Goal: Task Accomplishment & Management: Complete application form

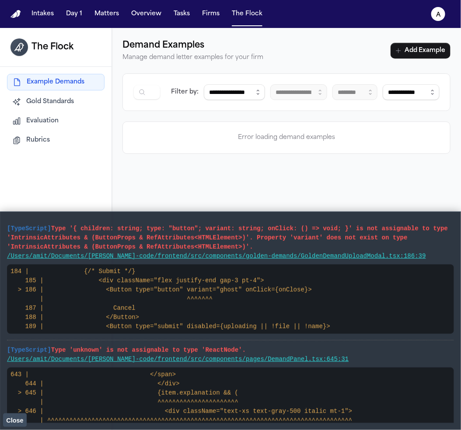
click at [37, 146] on button "Rubrics" at bounding box center [56, 141] width 98 height 16
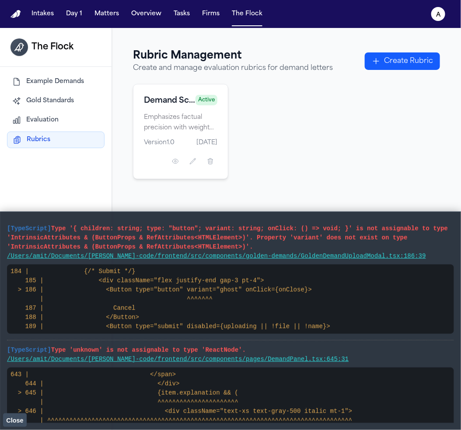
click at [13, 417] on span "Close" at bounding box center [14, 420] width 17 height 7
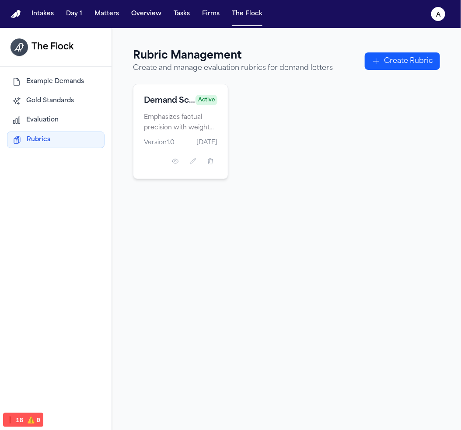
click at [36, 116] on span "Evaluation" at bounding box center [42, 120] width 32 height 9
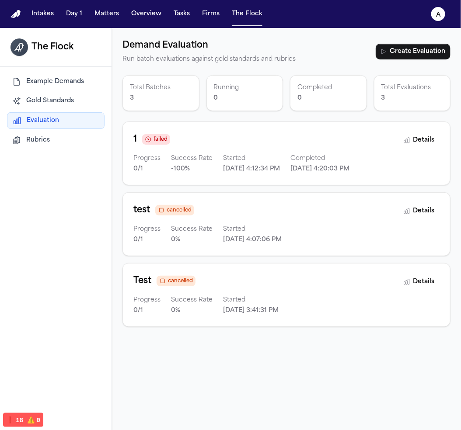
click at [259, 144] on div "1 failed" at bounding box center [265, 140] width 265 height 14
click at [190, 140] on div "1 failed" at bounding box center [265, 140] width 265 height 14
click at [143, 133] on div "1 failed" at bounding box center [265, 140] width 265 height 14
click at [149, 138] on icon at bounding box center [148, 139] width 7 height 7
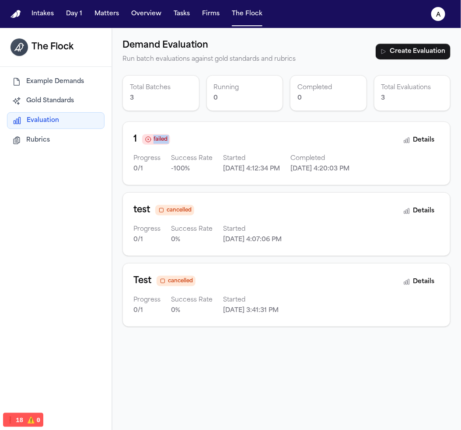
click at [149, 138] on icon at bounding box center [148, 139] width 7 height 7
click at [357, 81] on div "Completed 0" at bounding box center [328, 93] width 77 height 36
click at [328, 149] on div "1 failed Progress 0 / 1 Success Rate -100 % Started [DATE] 4:12:34 PM Completed…" at bounding box center [265, 154] width 265 height 42
click at [405, 139] on button "Details" at bounding box center [419, 141] width 41 height 16
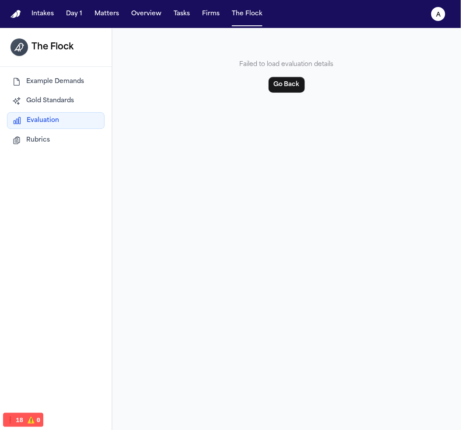
click at [43, 132] on div "Example Demands Gold Standards Evaluation Rubrics" at bounding box center [56, 111] width 98 height 74
click at [275, 86] on button "Go Back" at bounding box center [287, 85] width 36 height 16
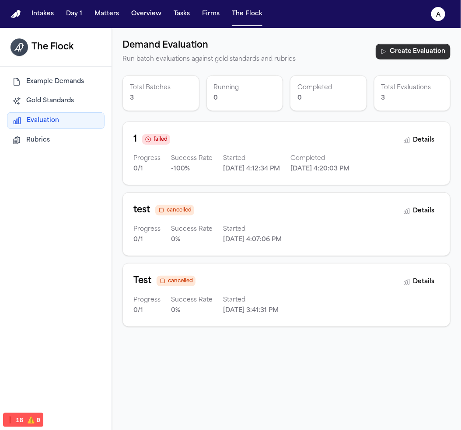
click at [382, 53] on button "Create Evaluation" at bounding box center [413, 52] width 75 height 16
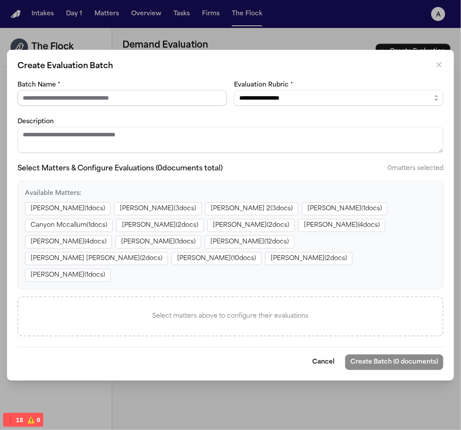
click at [120, 104] on input "Batch Name *" at bounding box center [121, 98] width 209 height 16
click at [144, 97] on div "Batch Name *" at bounding box center [121, 93] width 209 height 26
click at [151, 106] on input "Batch Name *" at bounding box center [121, 98] width 209 height 16
type input "*"
click at [293, 106] on select "**********" at bounding box center [338, 98] width 209 height 16
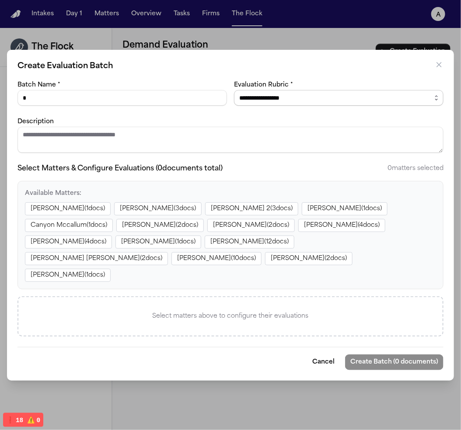
select select "**********"
click at [234, 98] on select "**********" at bounding box center [338, 98] width 209 height 16
click at [185, 139] on textarea "Description" at bounding box center [230, 140] width 426 height 26
type textarea "*"
click at [84, 216] on button "[PERSON_NAME] ( 1 docs)" at bounding box center [68, 208] width 86 height 13
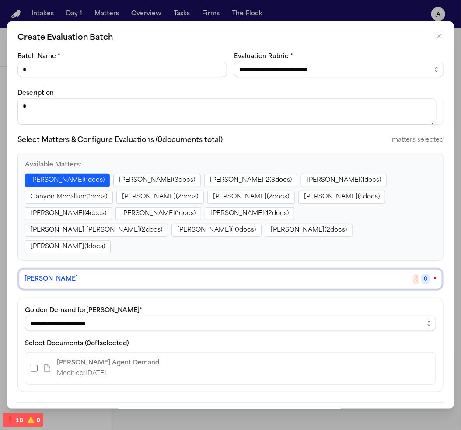
click at [81, 316] on div "**********" at bounding box center [230, 345] width 411 height 80
click at [81, 316] on select "**********" at bounding box center [230, 324] width 411 height 16
select select "**********"
click at [25, 316] on select "**********" at bounding box center [230, 324] width 411 height 16
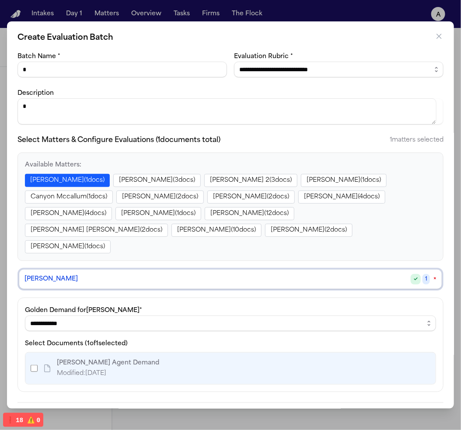
click at [413, 410] on button "Create Batch (1 documents)" at bounding box center [395, 418] width 97 height 16
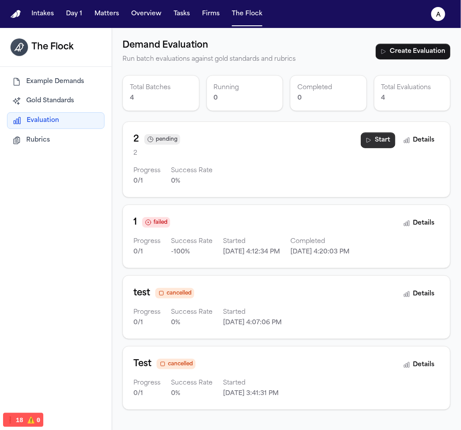
click at [375, 142] on button "Start" at bounding box center [378, 141] width 35 height 16
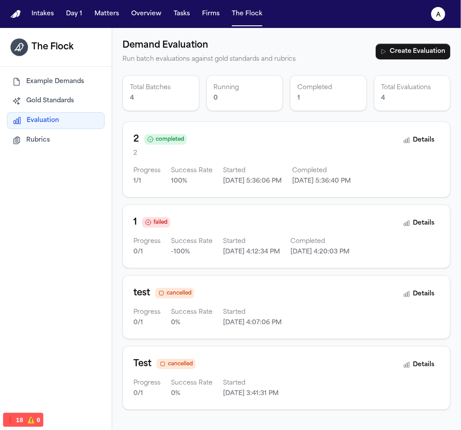
click at [310, 155] on p "2" at bounding box center [265, 153] width 265 height 10
click at [410, 142] on button "Details" at bounding box center [419, 141] width 41 height 16
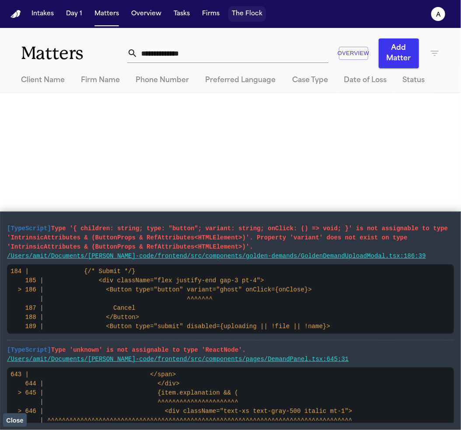
click at [258, 15] on button "The Flock" at bounding box center [247, 14] width 38 height 16
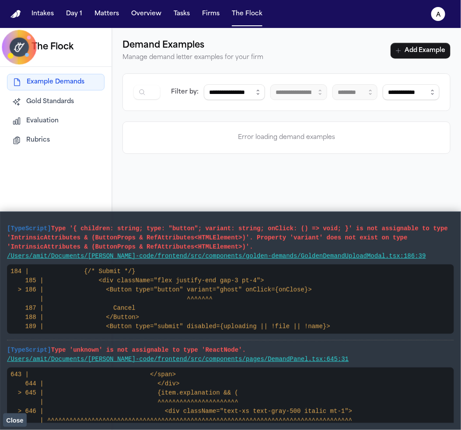
click at [38, 117] on span "Evaluation" at bounding box center [42, 121] width 32 height 9
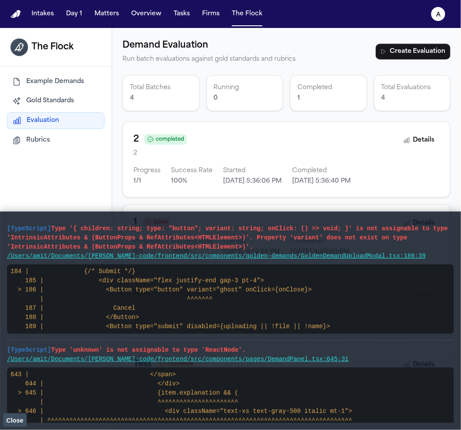
click at [23, 423] on span "Close" at bounding box center [14, 420] width 17 height 7
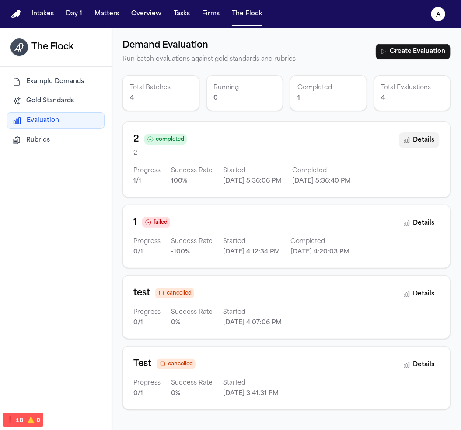
click at [413, 133] on button "Details" at bounding box center [419, 141] width 41 height 16
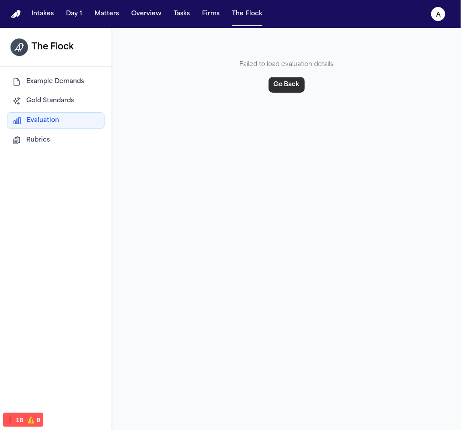
click at [283, 86] on button "Go Back" at bounding box center [287, 85] width 36 height 16
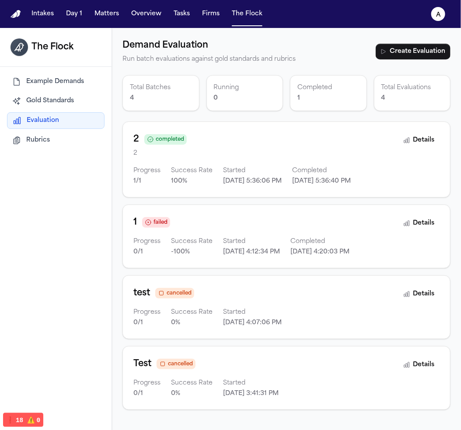
click at [356, 136] on div "2 completed" at bounding box center [265, 140] width 265 height 14
click at [240, 142] on div "2 completed" at bounding box center [265, 140] width 265 height 14
click at [160, 143] on div "completed" at bounding box center [165, 139] width 37 height 9
drag, startPoint x: 179, startPoint y: 184, endPoint x: 171, endPoint y: 187, distance: 8.7
click at [171, 187] on div "2 completed 2 Progress 1 / 1 Success Rate 100 % Started 8/19/2025, 5:36:06 PM C…" at bounding box center [286, 160] width 328 height 76
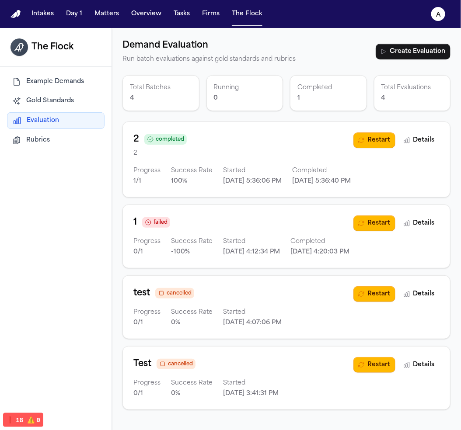
click at [237, 163] on div "2 completed 2 Progress 1 / 1 Success Rate 100 % Started 8/19/2025, 5:36:06 PM C…" at bounding box center [243, 160] width 220 height 54
click at [399, 145] on button "Details" at bounding box center [419, 141] width 41 height 16
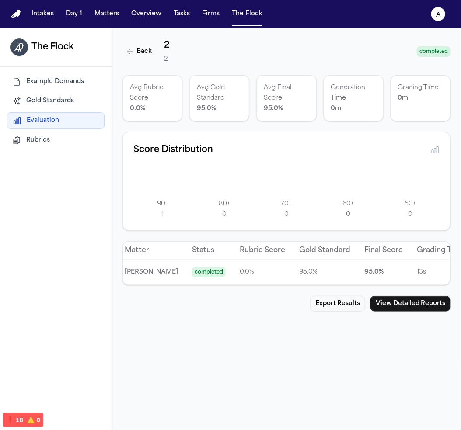
click at [212, 94] on p "Avg Gold Standard" at bounding box center [219, 93] width 45 height 21
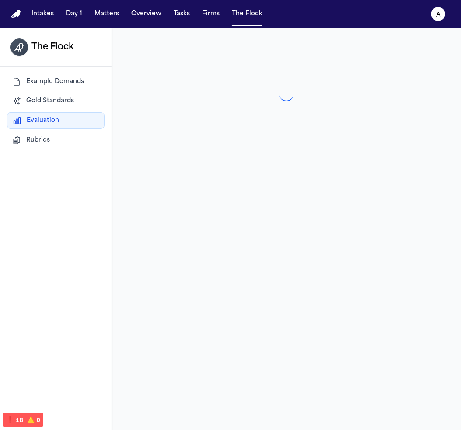
click at [212, 94] on div at bounding box center [286, 94] width 328 height 112
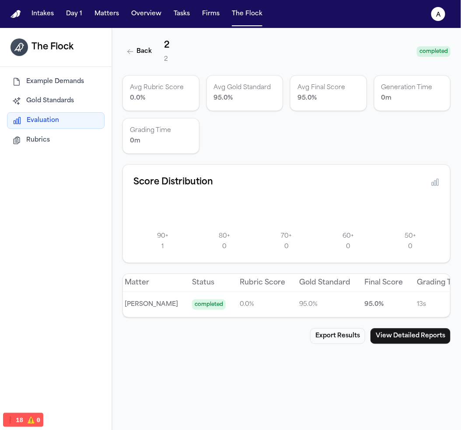
click at [324, 177] on div "Score Distribution" at bounding box center [286, 182] width 306 height 14
click at [202, 250] on div "80 + 0" at bounding box center [224, 241] width 59 height 23
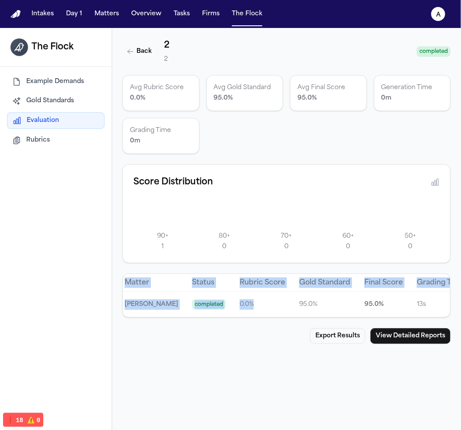
drag, startPoint x: 237, startPoint y: 316, endPoint x: 285, endPoint y: 325, distance: 48.5
click at [285, 318] on div "Matter Status Rubric Score Gold Standard Final Score Grading Time Zahra Khan co…" at bounding box center [286, 295] width 327 height 43
click at [399, 344] on button "View Detailed Reports" at bounding box center [410, 336] width 80 height 16
click at [377, 344] on button "View Detailed Reports" at bounding box center [410, 336] width 80 height 16
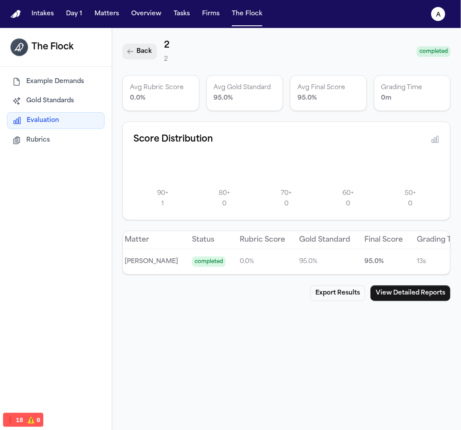
click at [150, 54] on button "Back" at bounding box center [139, 52] width 35 height 16
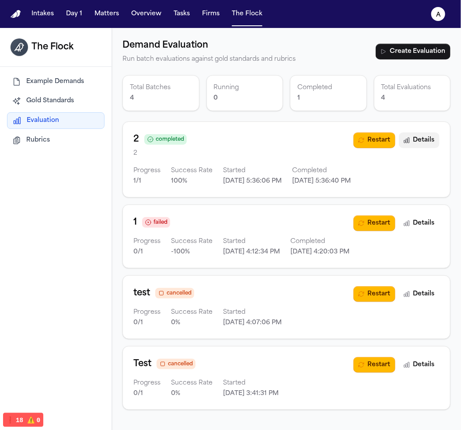
click at [424, 145] on button "Details" at bounding box center [419, 141] width 41 height 16
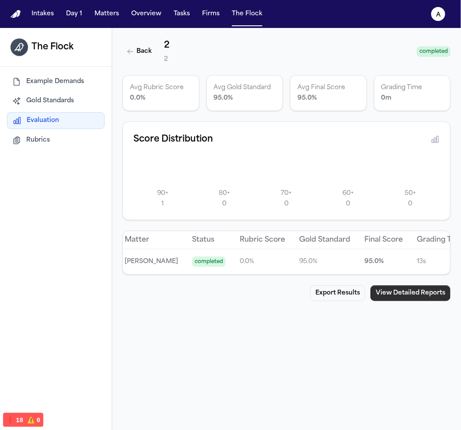
click at [411, 296] on button "View Detailed Reports" at bounding box center [410, 294] width 80 height 16
click at [413, 300] on button "View Detailed Reports" at bounding box center [410, 294] width 80 height 16
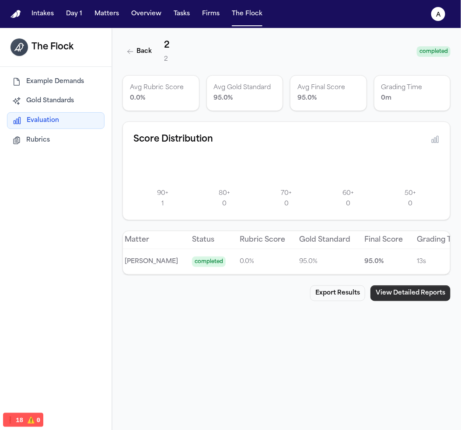
click at [413, 300] on button "View Detailed Reports" at bounding box center [410, 294] width 80 height 16
click at [147, 47] on button "Back" at bounding box center [139, 52] width 35 height 16
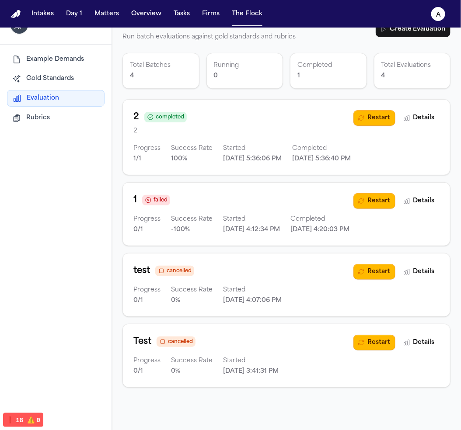
scroll to position [28, 0]
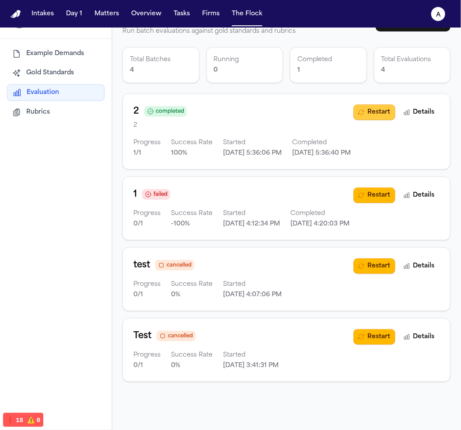
click at [353, 108] on button "Restart" at bounding box center [374, 113] width 42 height 16
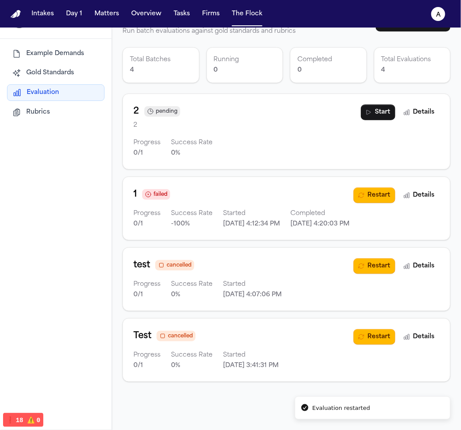
click at [367, 114] on button "Start" at bounding box center [378, 113] width 35 height 16
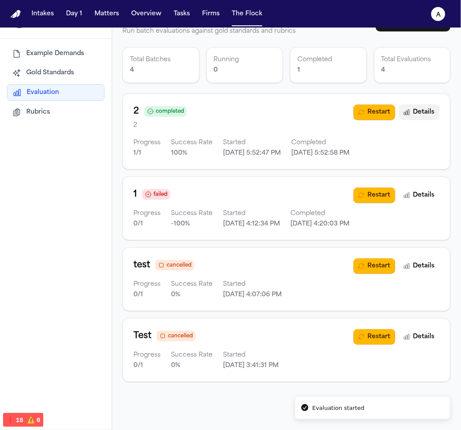
click at [399, 116] on button "Details" at bounding box center [419, 113] width 41 height 16
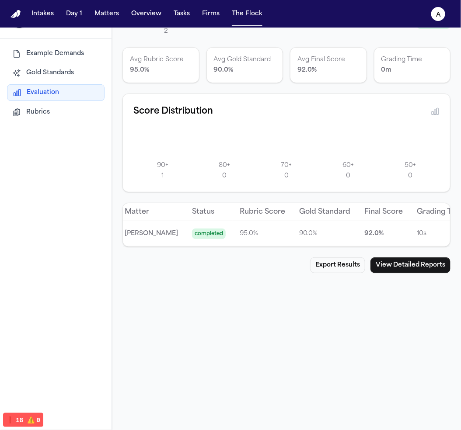
scroll to position [0, 5]
click at [360, 230] on p "92.0 %" at bounding box center [379, 234] width 38 height 10
click at [231, 223] on td "95.0 %" at bounding box center [257, 233] width 59 height 25
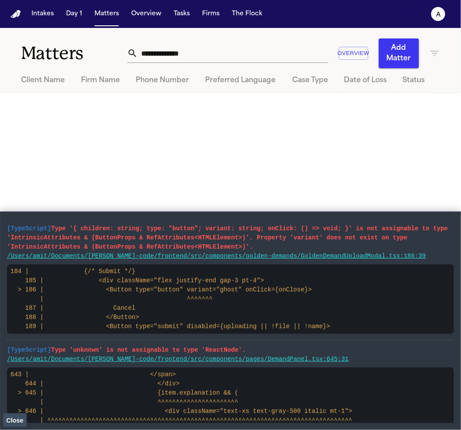
click at [9, 416] on button "Close" at bounding box center [15, 420] width 24 height 13
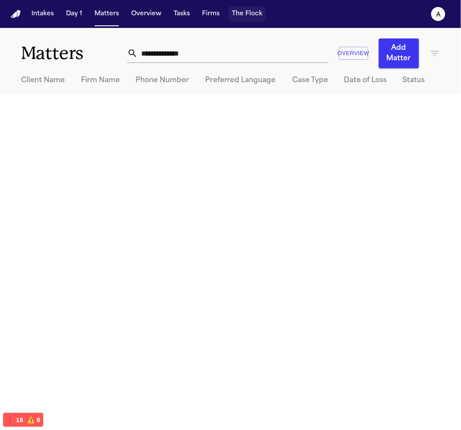
click at [242, 13] on button "The Flock" at bounding box center [247, 14] width 38 height 16
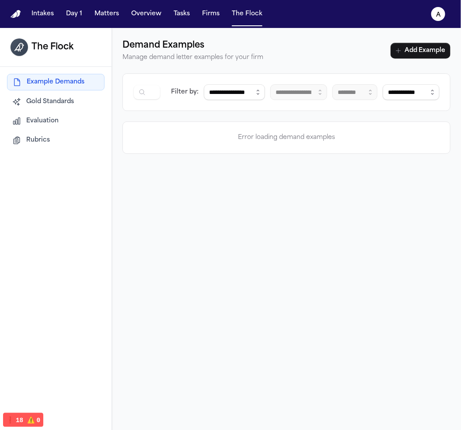
click at [45, 140] on span "Rubrics" at bounding box center [38, 140] width 24 height 9
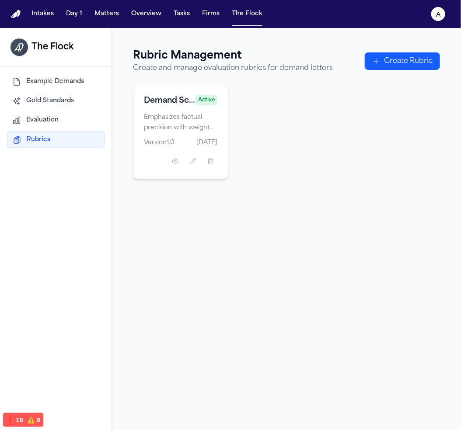
click at [48, 121] on span "Evaluation" at bounding box center [42, 120] width 32 height 9
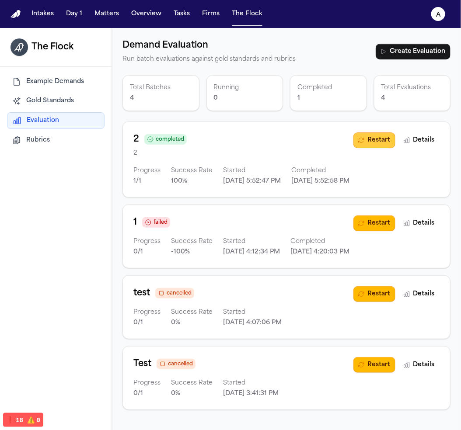
click at [376, 136] on button "Restart" at bounding box center [374, 141] width 42 height 16
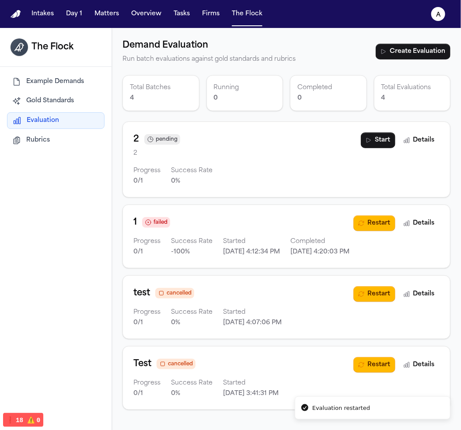
click at [370, 132] on div "2 pending 2 Progress 0 / 1 Success Rate 0 % Start Details" at bounding box center [286, 160] width 328 height 76
click at [369, 146] on button "Start" at bounding box center [378, 141] width 35 height 16
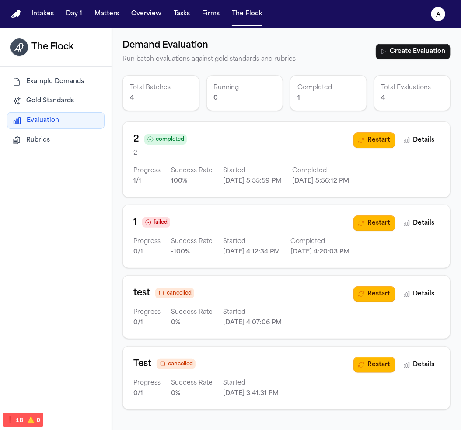
click at [196, 176] on p "Success Rate" at bounding box center [192, 171] width 42 height 10
click at [419, 135] on button "Details" at bounding box center [419, 141] width 41 height 16
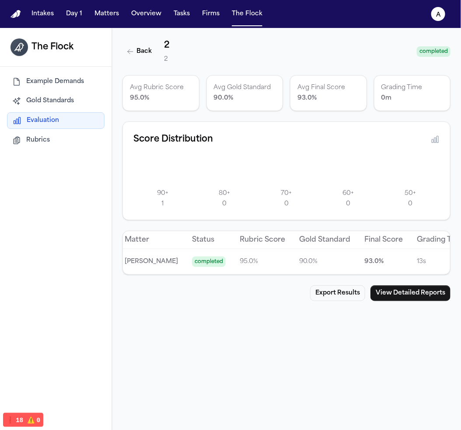
click at [364, 260] on p "93.0 %" at bounding box center [383, 262] width 38 height 10
click at [364, 258] on p "93.0 %" at bounding box center [383, 262] width 38 height 10
click at [265, 258] on p "95.0 %" at bounding box center [262, 262] width 45 height 10
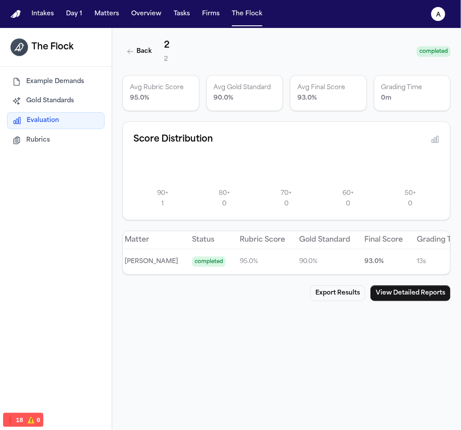
click at [299, 260] on p "90.0 %" at bounding box center [324, 262] width 51 height 10
drag, startPoint x: 293, startPoint y: 260, endPoint x: 320, endPoint y: 235, distance: 36.5
click at [299, 254] on td "90.0 %" at bounding box center [324, 261] width 65 height 25
